Goal: Task Accomplishment & Management: Use online tool/utility

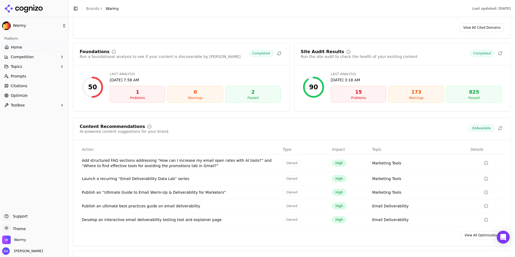
scroll to position [707, 0]
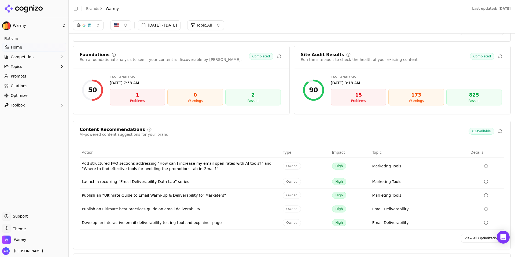
click at [138, 96] on div "1" at bounding box center [137, 95] width 51 height 8
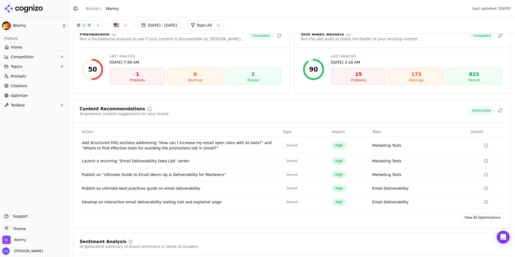
scroll to position [751, 0]
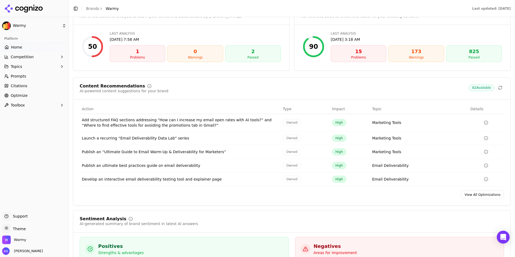
click at [487, 195] on link "View All Optimizations" at bounding box center [482, 195] width 43 height 9
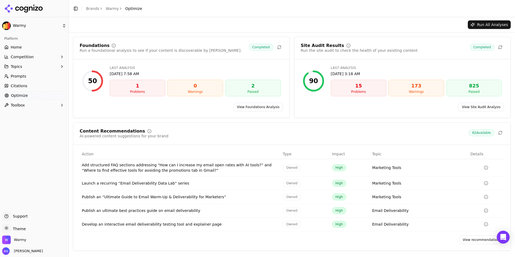
click at [474, 239] on link "View recommendations" at bounding box center [482, 240] width 45 height 9
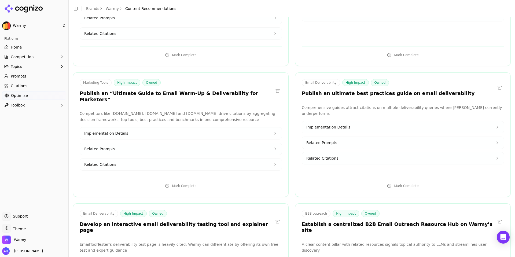
scroll to position [176, 0]
